Goal: Task Accomplishment & Management: Manage account settings

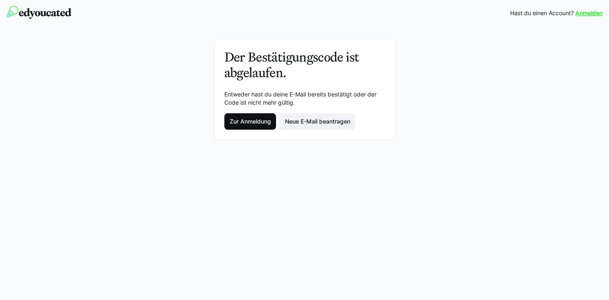
click at [247, 120] on span "Zur Anmeldung" at bounding box center [250, 121] width 44 height 8
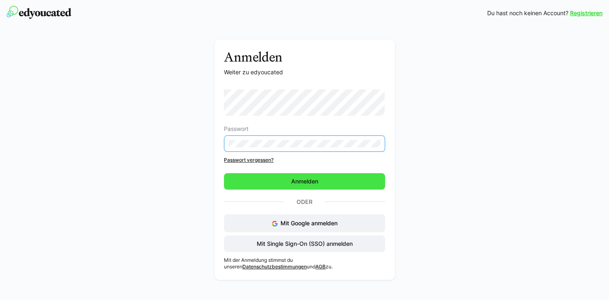
click at [298, 179] on span "Anmelden" at bounding box center [305, 181] width 30 height 8
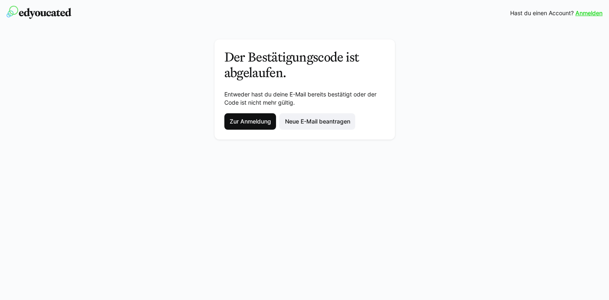
click at [251, 122] on span "Zur Anmeldung" at bounding box center [250, 121] width 44 height 8
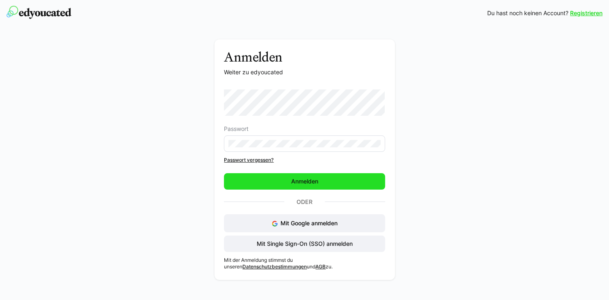
click at [294, 181] on span "Anmelden" at bounding box center [305, 181] width 30 height 8
